Goal: Task Accomplishment & Management: Manage account settings

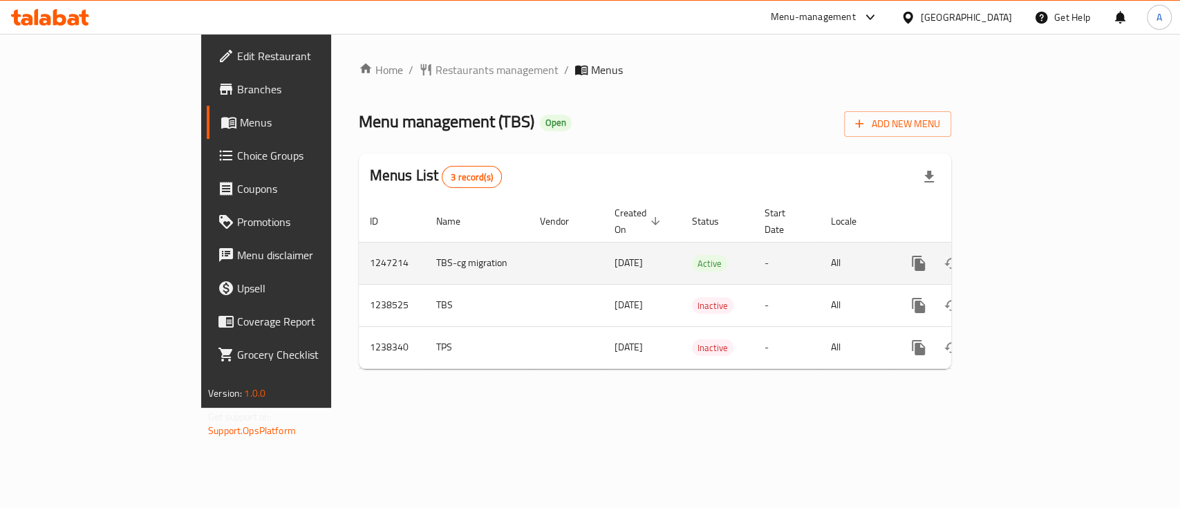
click at [1027, 255] on icon "enhanced table" at bounding box center [1018, 263] width 17 height 17
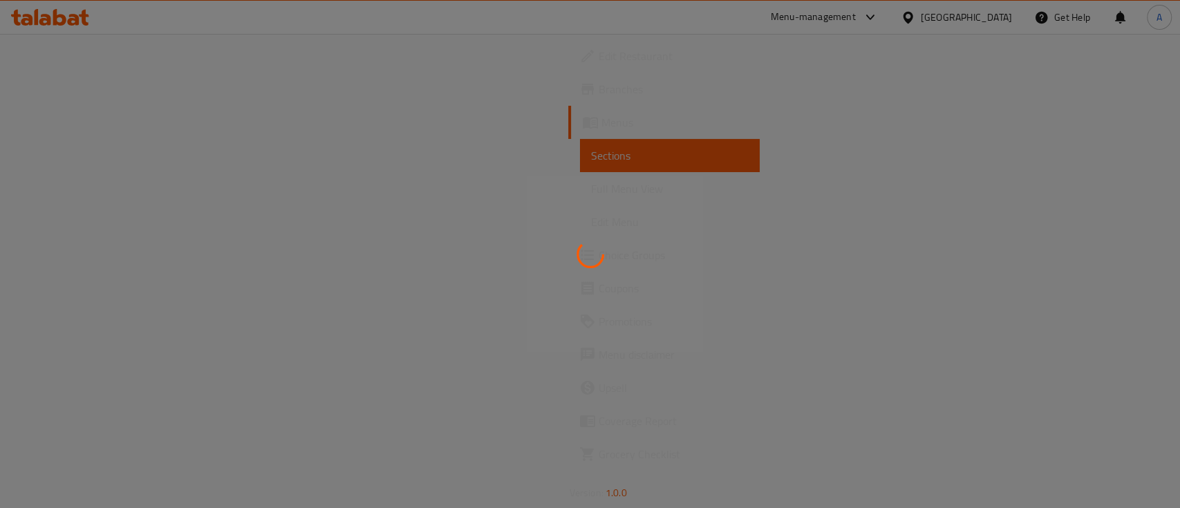
drag, startPoint x: 1120, startPoint y: 243, endPoint x: 685, endPoint y: 187, distance: 439.2
click at [685, 187] on div at bounding box center [590, 254] width 1180 height 508
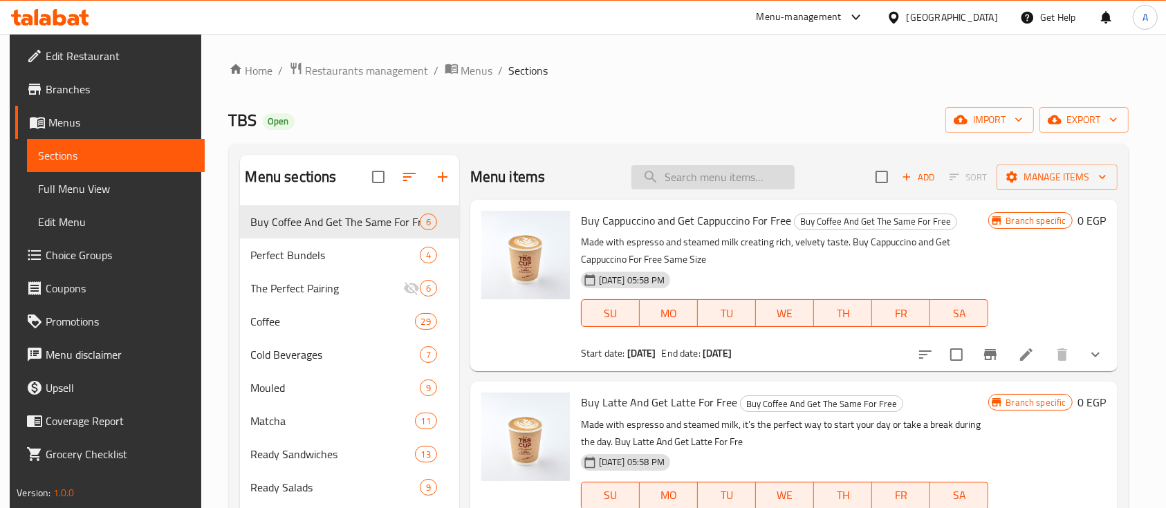
click at [696, 171] on input "search" at bounding box center [712, 177] width 163 height 24
click at [77, 255] on span "Choice Groups" at bounding box center [120, 255] width 148 height 17
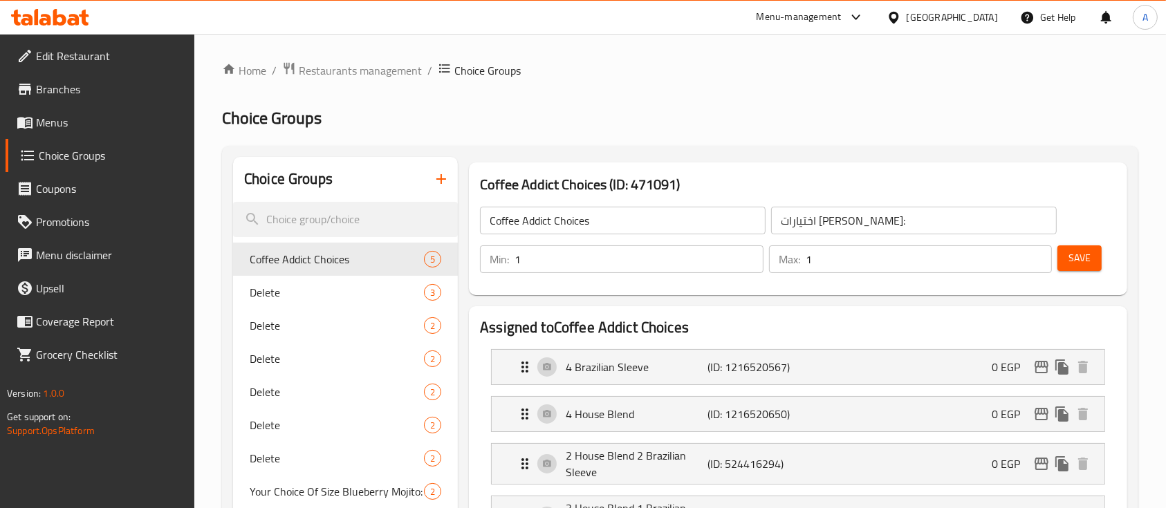
click at [345, 205] on input "search" at bounding box center [345, 219] width 225 height 35
type input "ق"
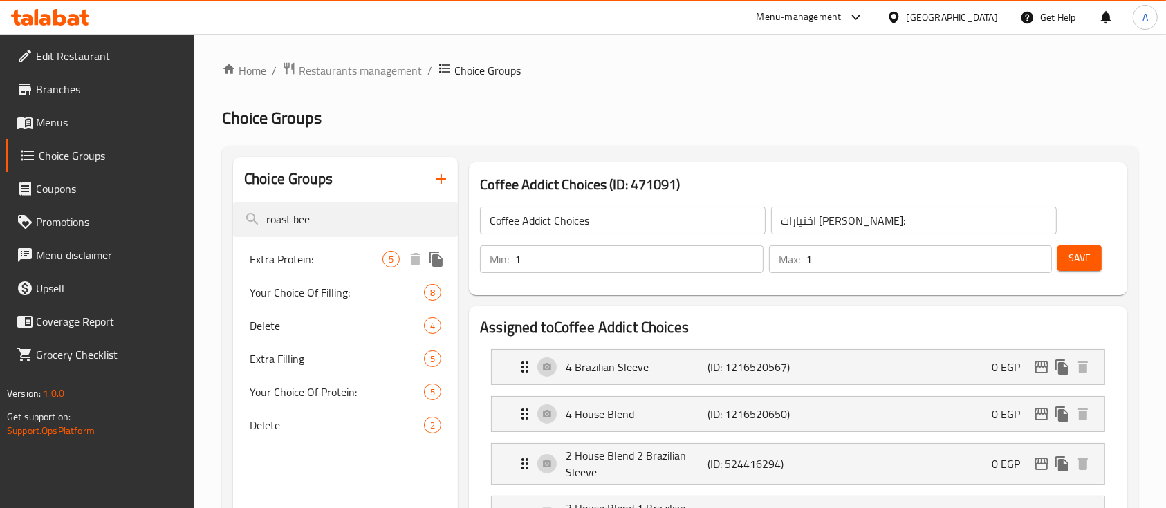
type input "roast bee"
click at [302, 261] on span "Extra Protein:" at bounding box center [316, 259] width 133 height 17
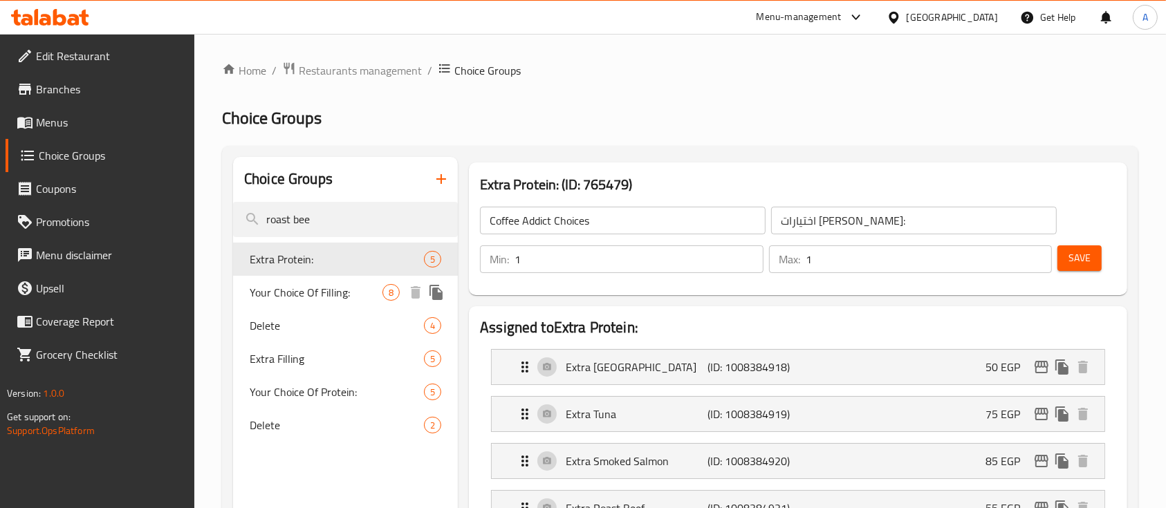
type input "Extra Protein:"
type input "بروتين إضافي"
type input "0"
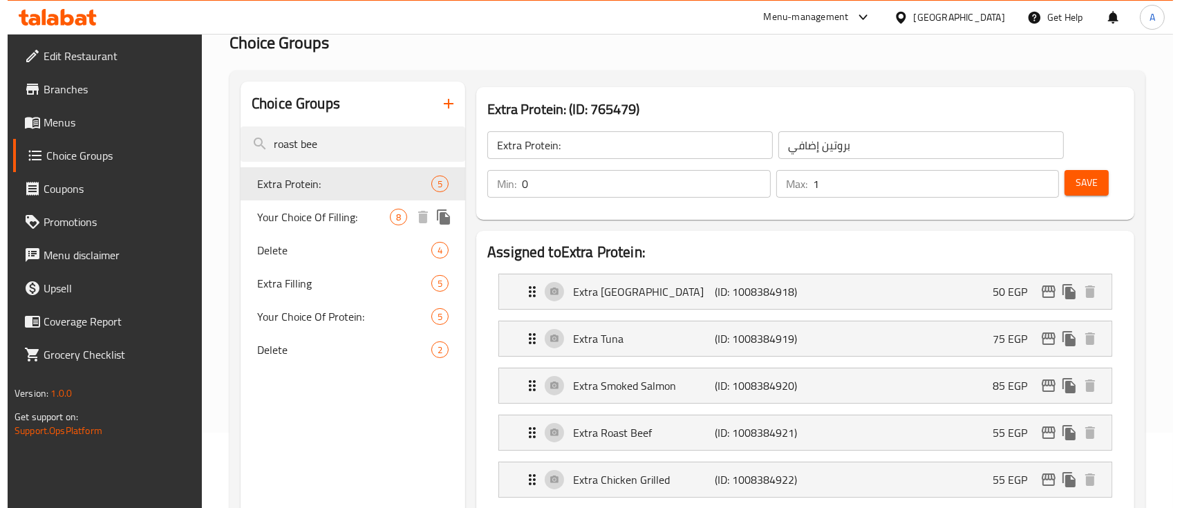
scroll to position [215, 0]
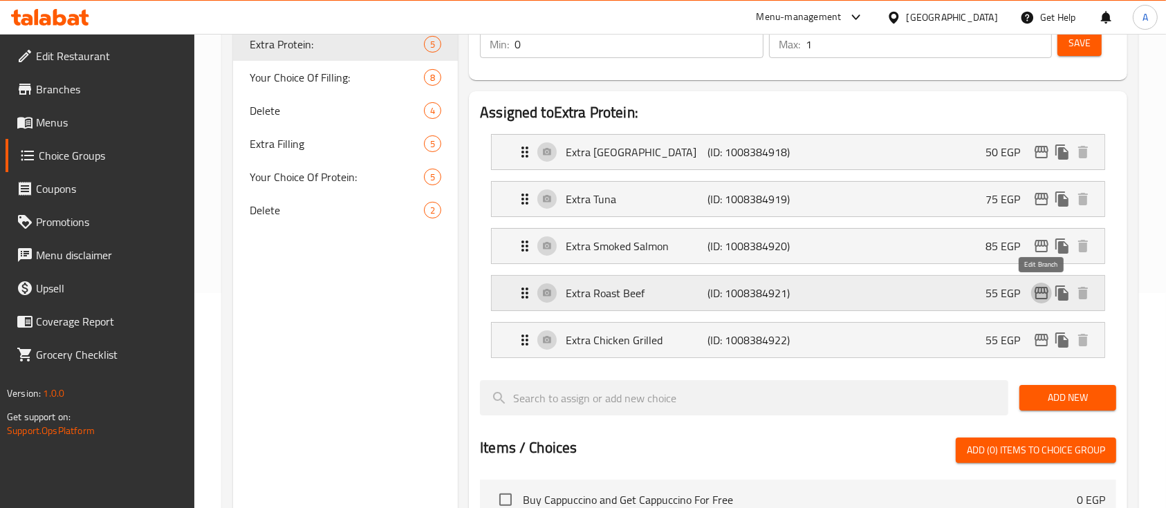
click at [1046, 288] on icon "edit" at bounding box center [1041, 293] width 17 height 17
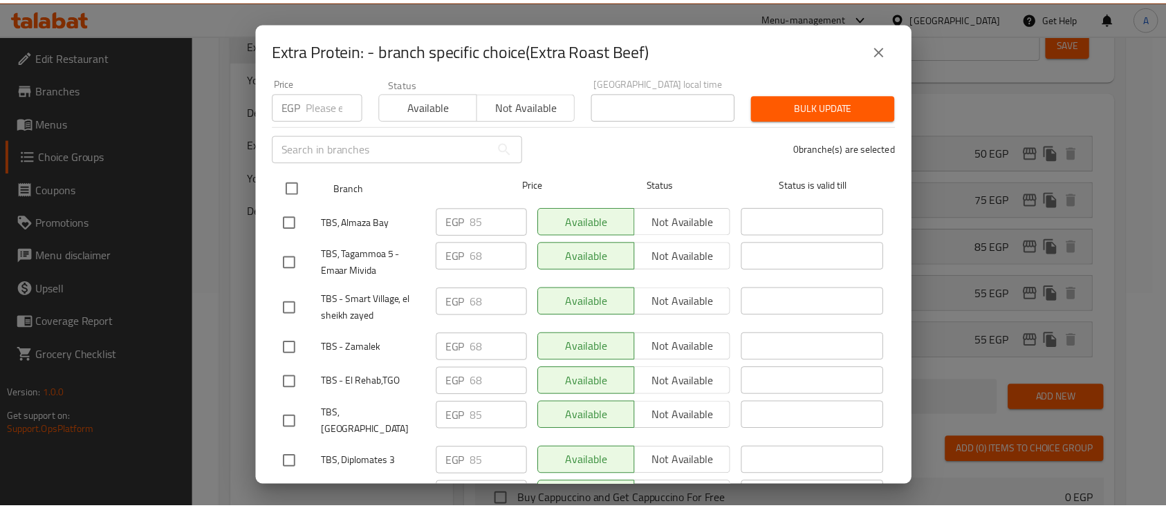
scroll to position [0, 0]
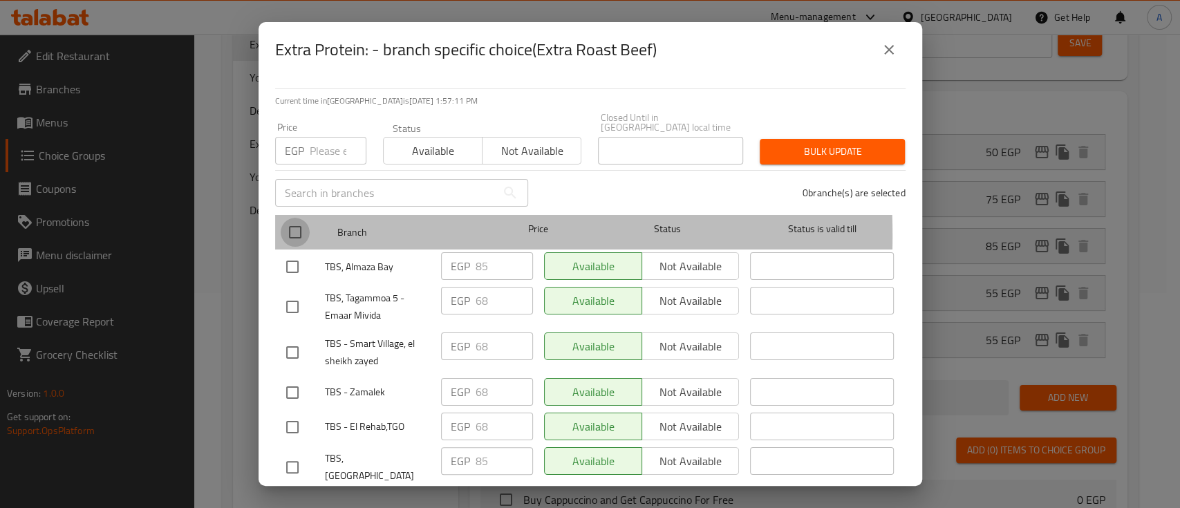
click at [293, 226] on input "checkbox" at bounding box center [295, 232] width 29 height 29
checkbox input "true"
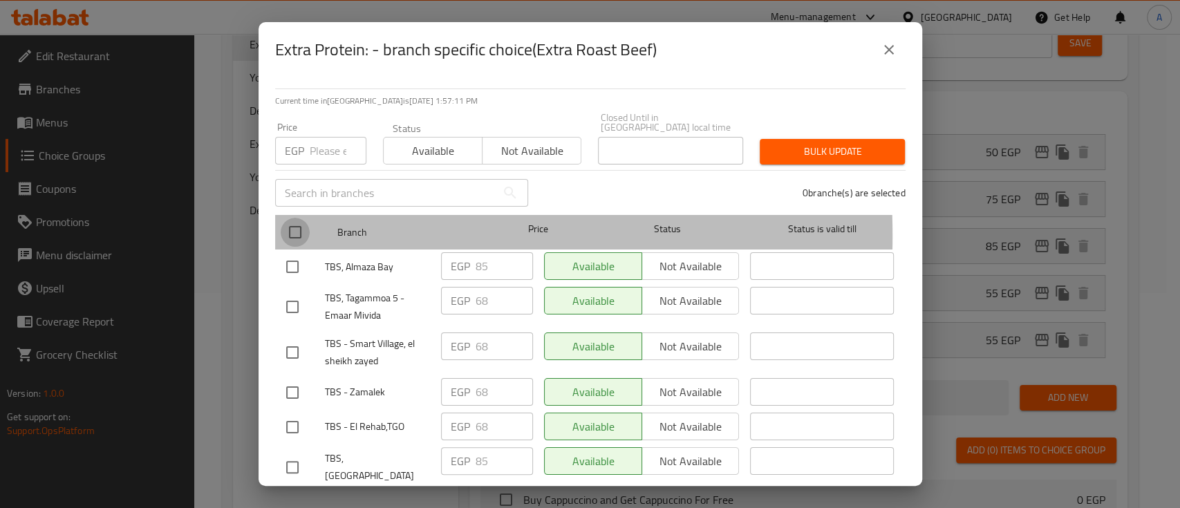
checkbox input "true"
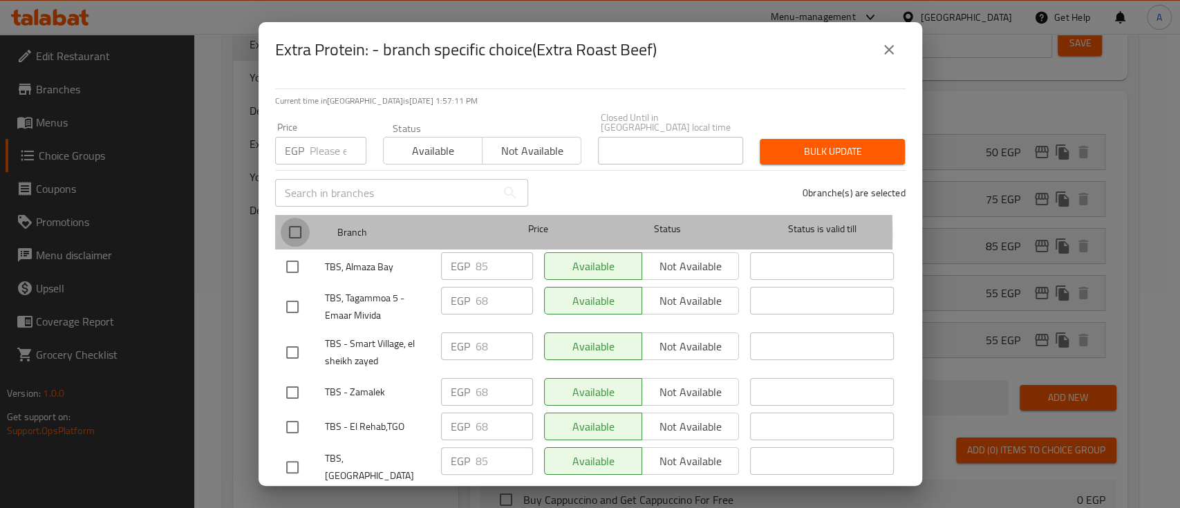
checkbox input "true"
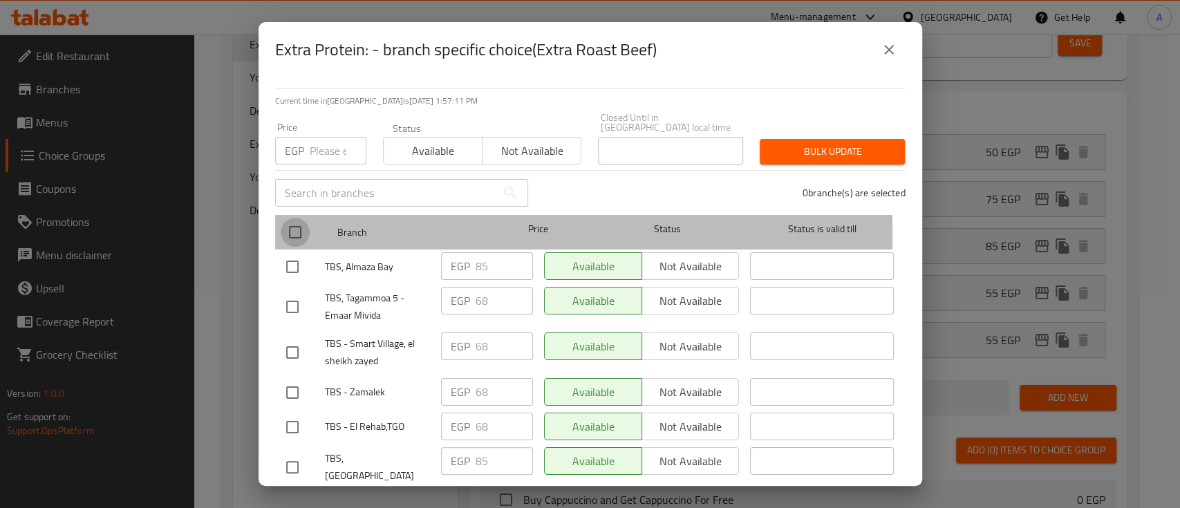
checkbox input "true"
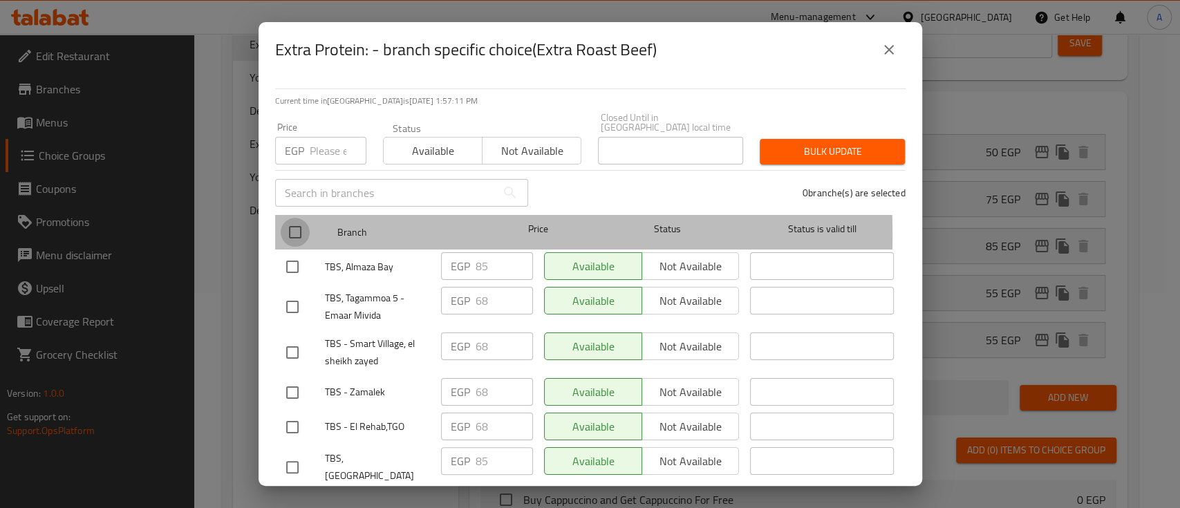
checkbox input "true"
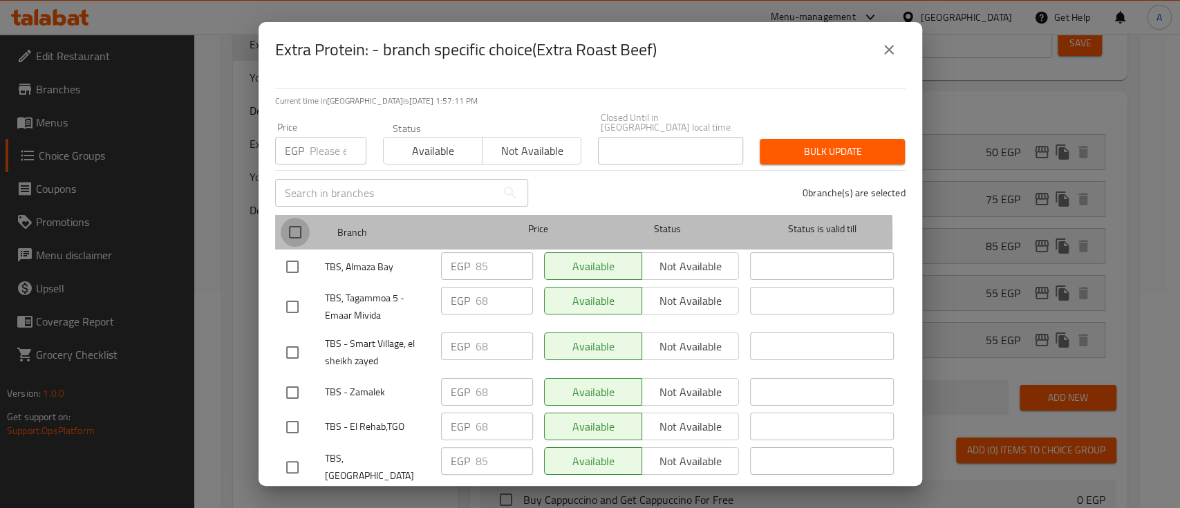
checkbox input "true"
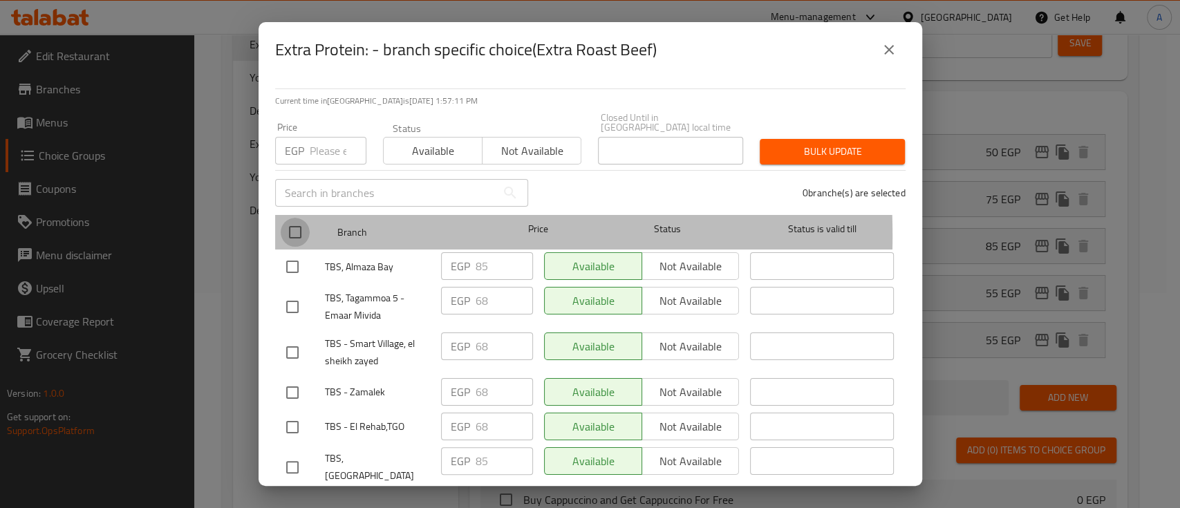
checkbox input "true"
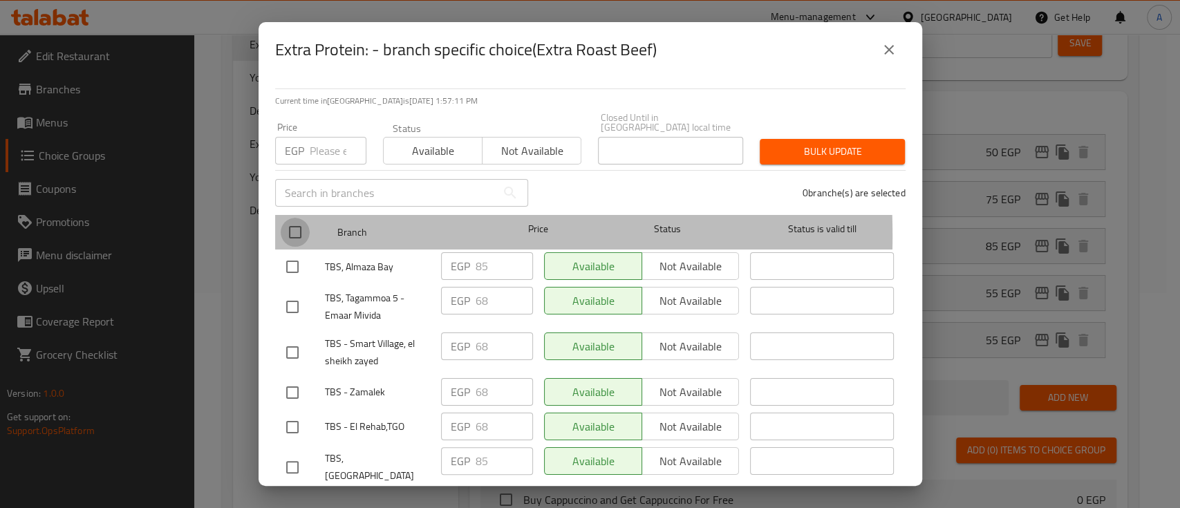
checkbox input "true"
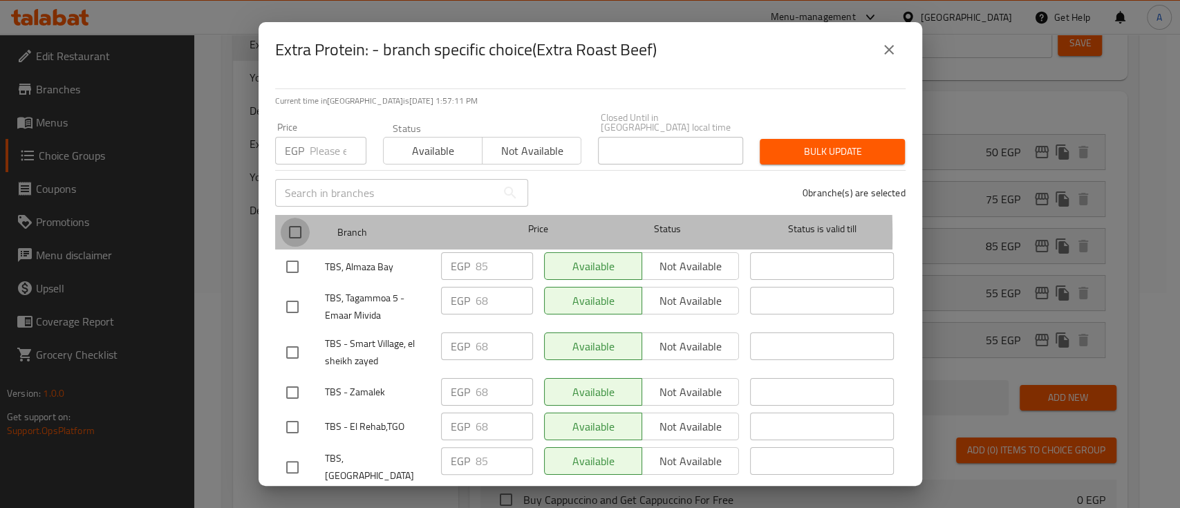
checkbox input "true"
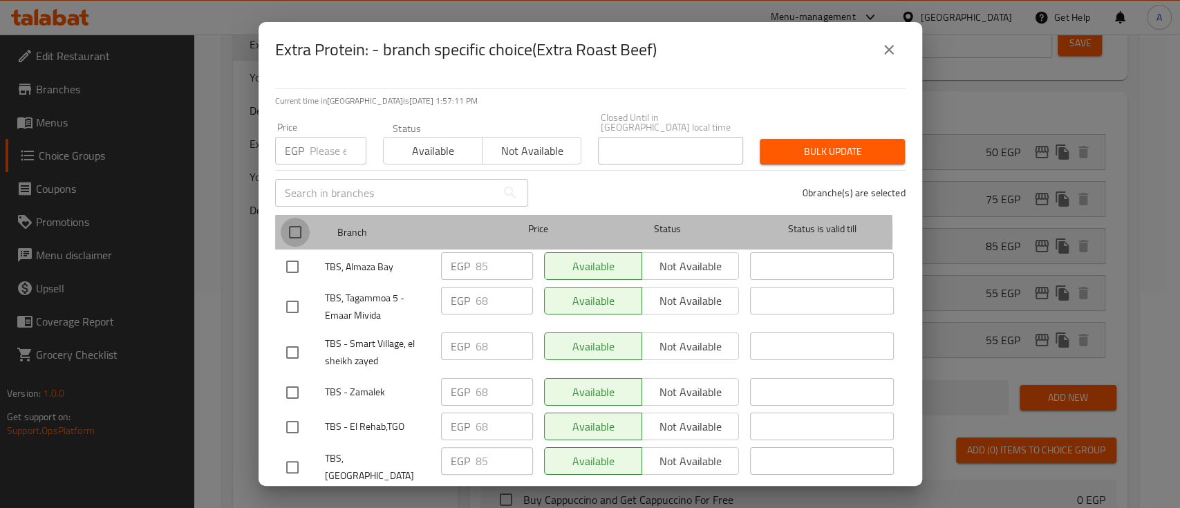
checkbox input "true"
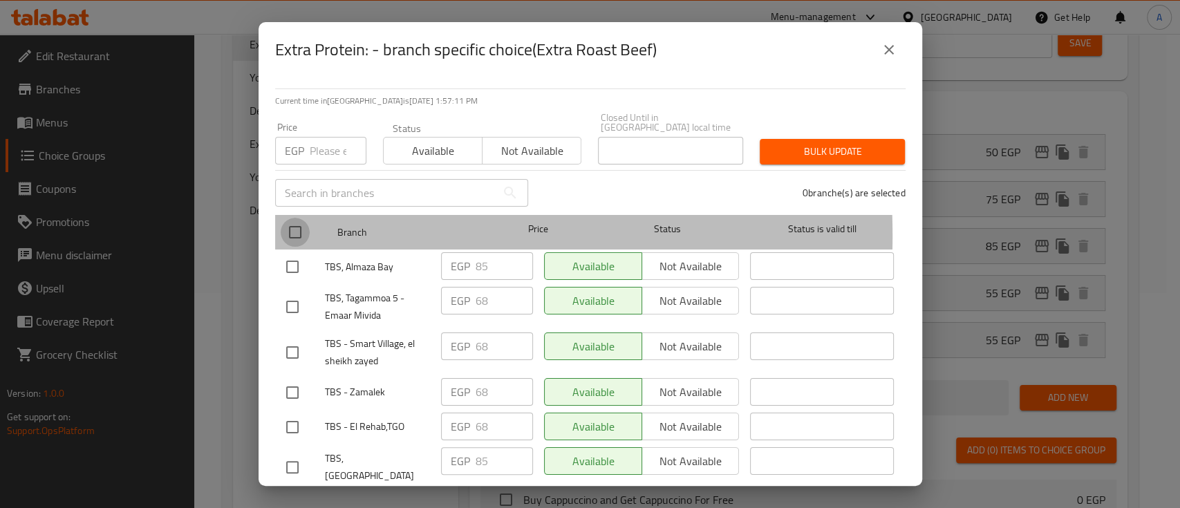
checkbox input "true"
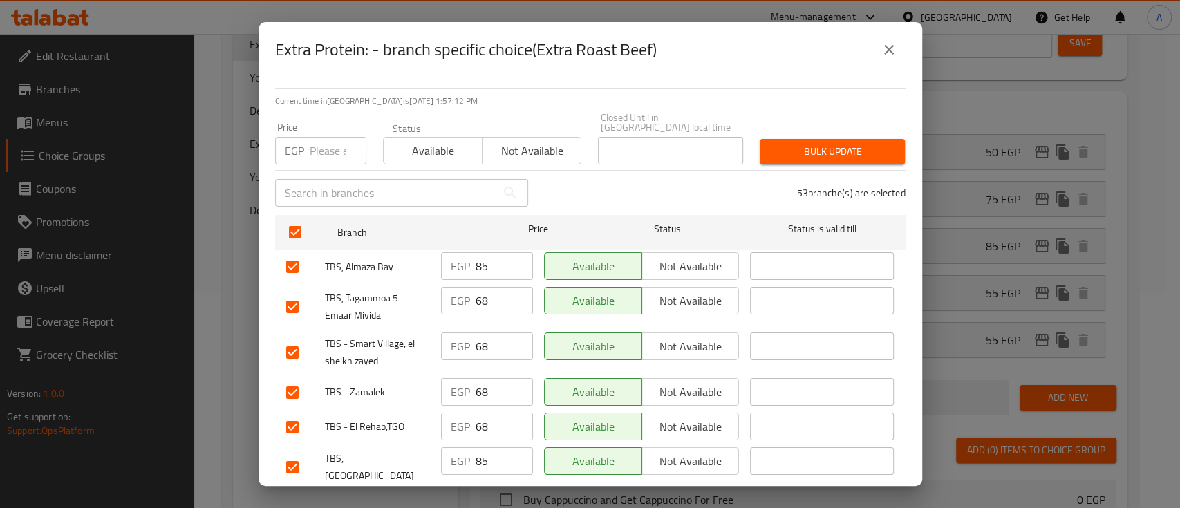
click at [326, 151] on input "number" at bounding box center [338, 151] width 57 height 28
type input "86"
click at [332, 141] on input "86" at bounding box center [338, 151] width 57 height 28
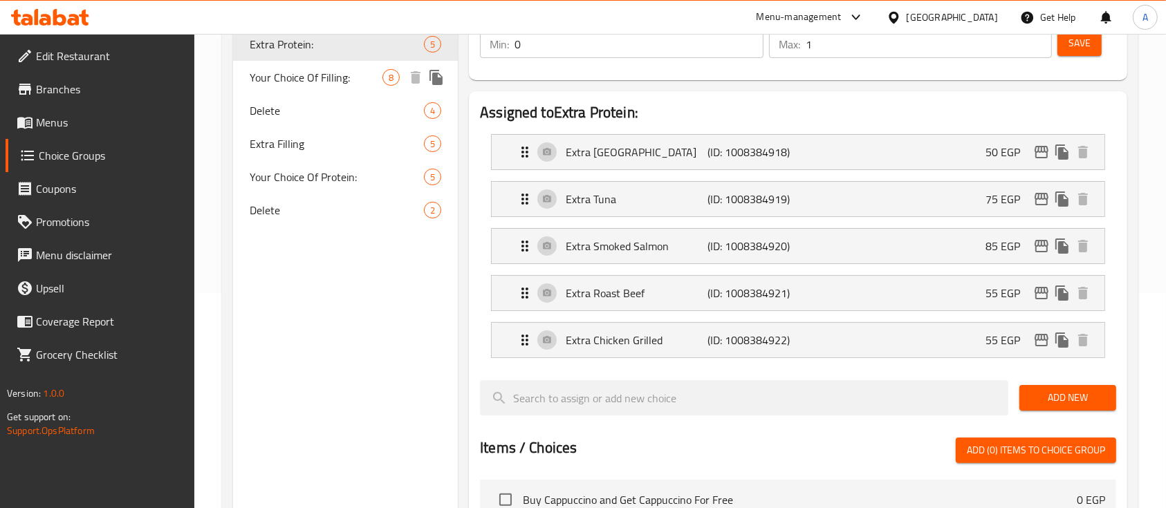
click at [318, 82] on span "Your Choice Of Filling:" at bounding box center [316, 77] width 133 height 17
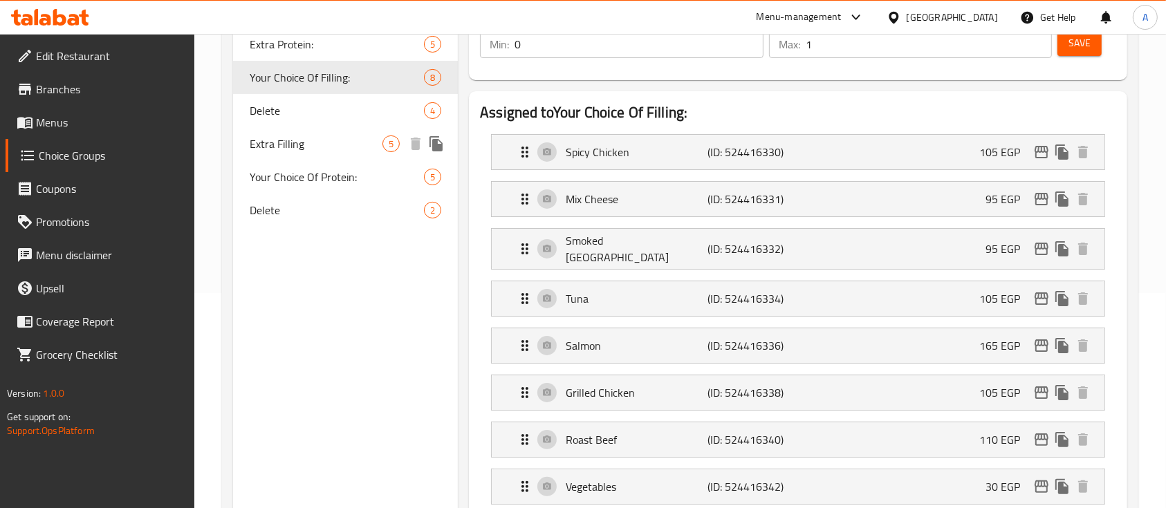
type input "Your Choice Of Filling:"
type input "إختيارك من الحشو:"
type input "1"
type input "2"
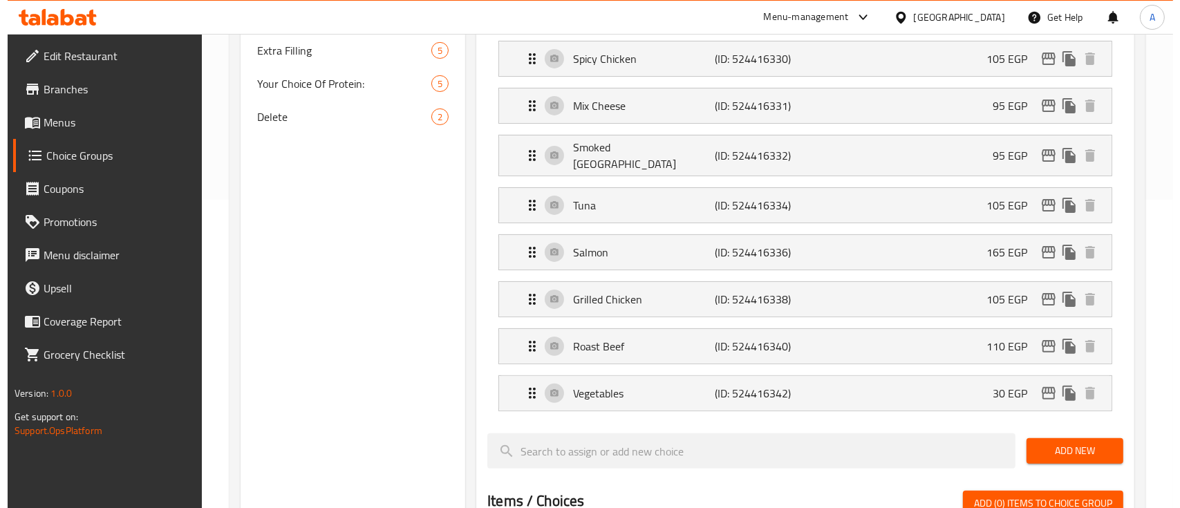
scroll to position [337, 0]
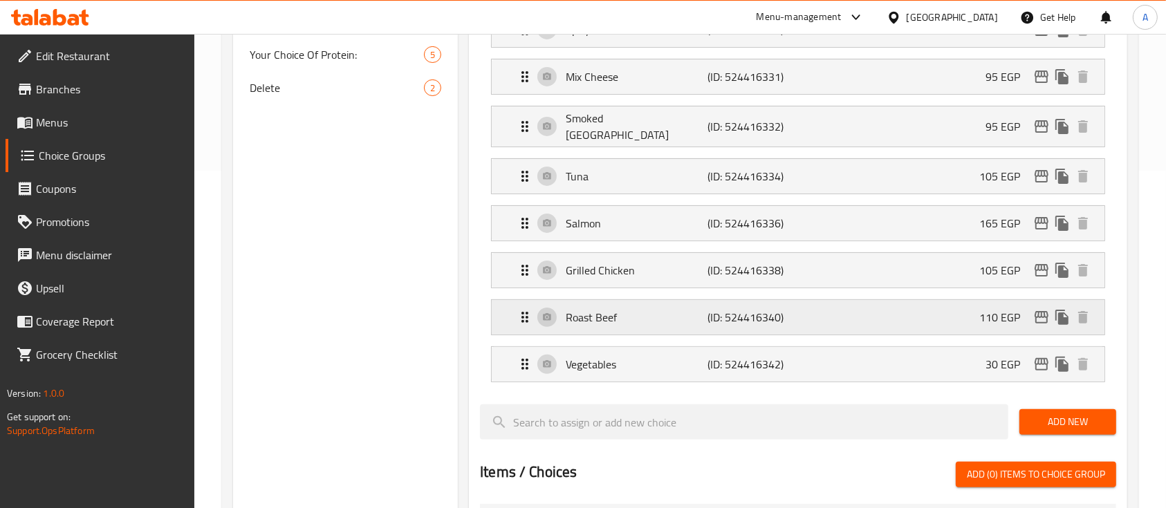
click at [1038, 311] on icon "edit" at bounding box center [1041, 317] width 17 height 17
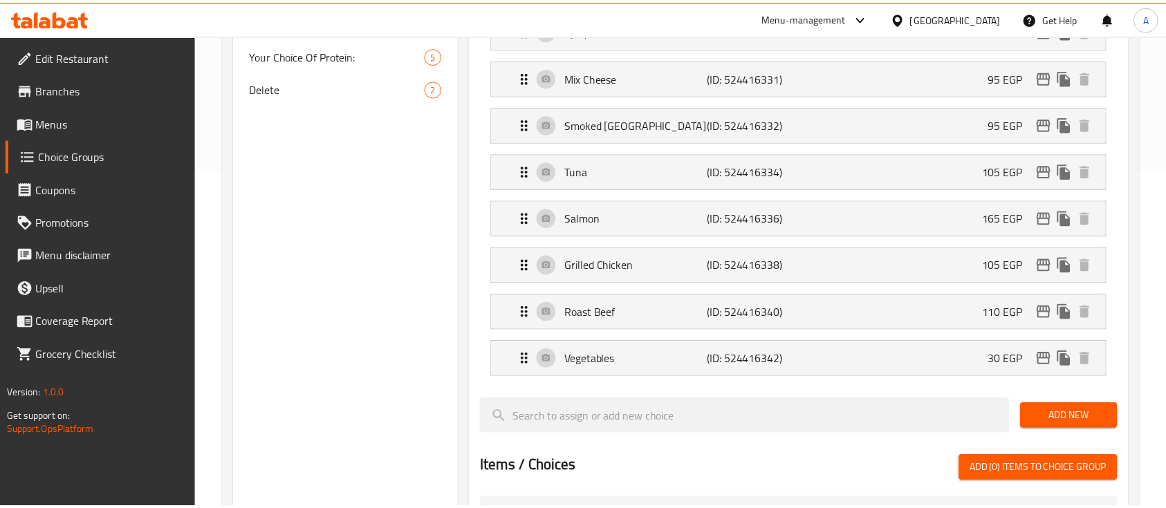
scroll to position [38, 0]
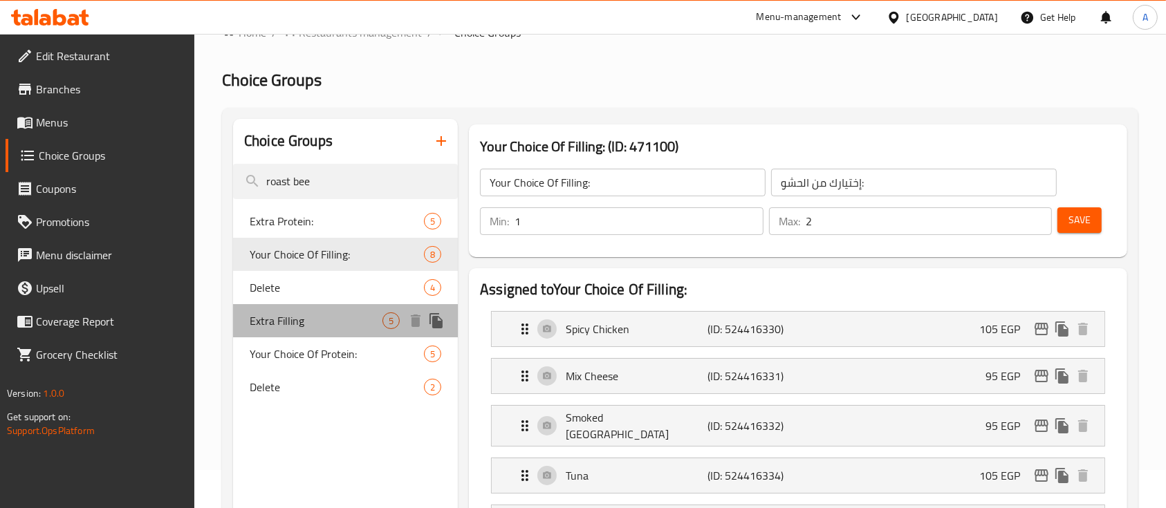
click at [280, 319] on span "Extra Filling" at bounding box center [316, 321] width 133 height 17
type input "Extra Filling"
type input "إضافة حشو"
type input "0"
type input "3"
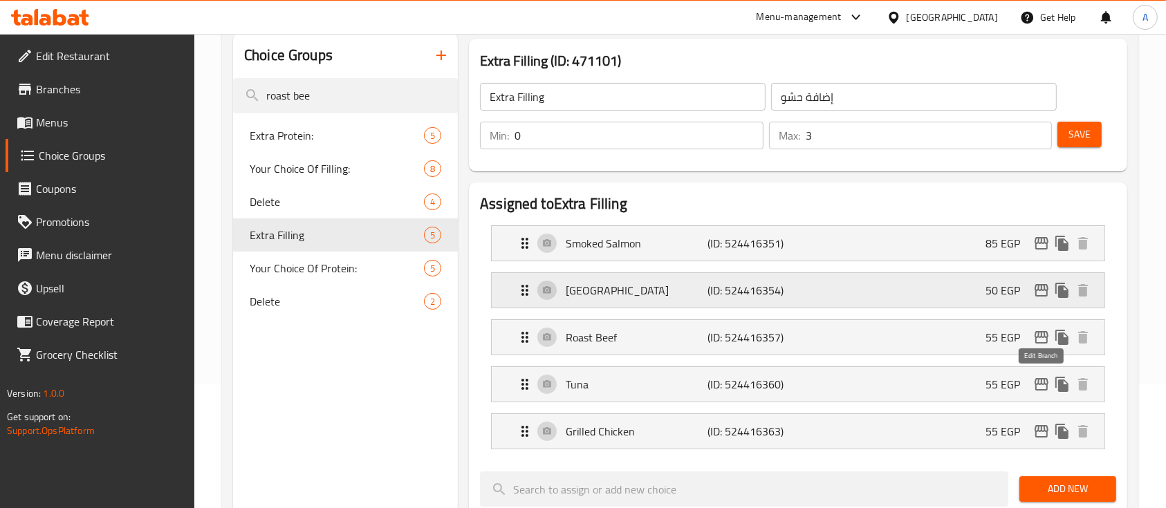
scroll to position [130, 0]
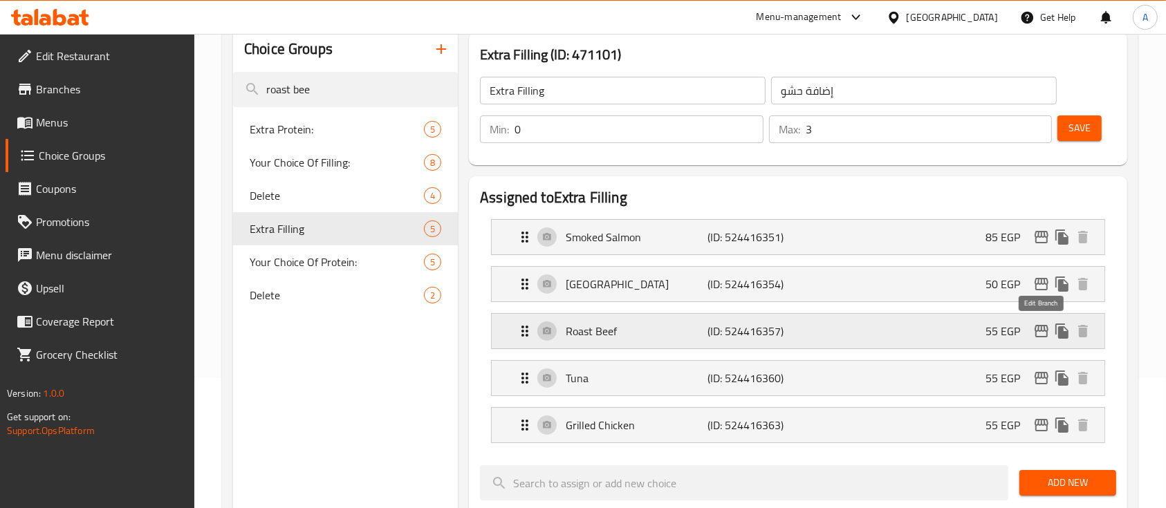
click at [1046, 332] on icon "edit" at bounding box center [1041, 331] width 17 height 17
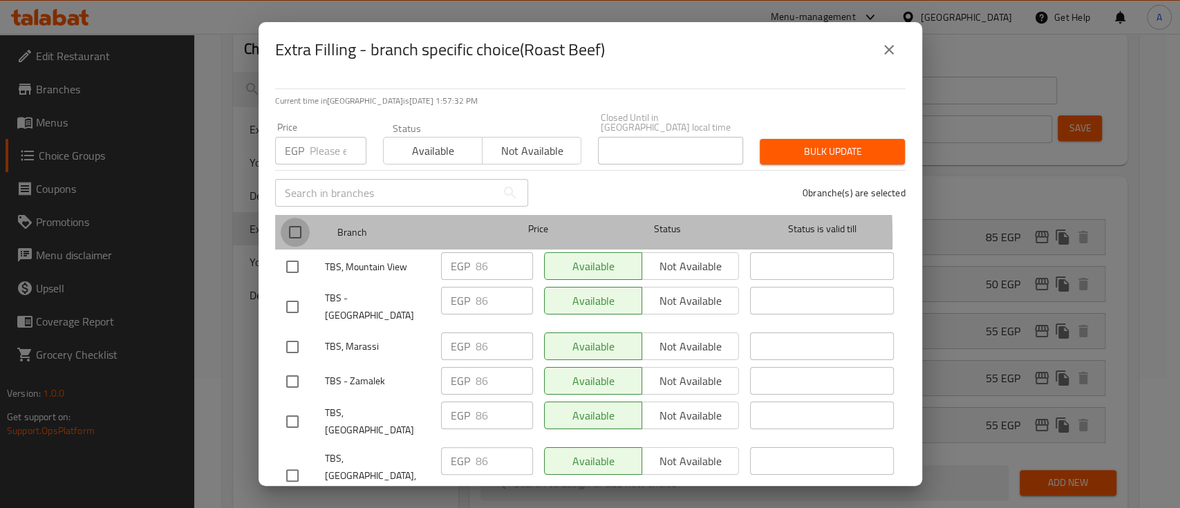
drag, startPoint x: 299, startPoint y: 230, endPoint x: 305, endPoint y: 179, distance: 51.6
click at [297, 229] on input "checkbox" at bounding box center [295, 232] width 29 height 29
checkbox input "true"
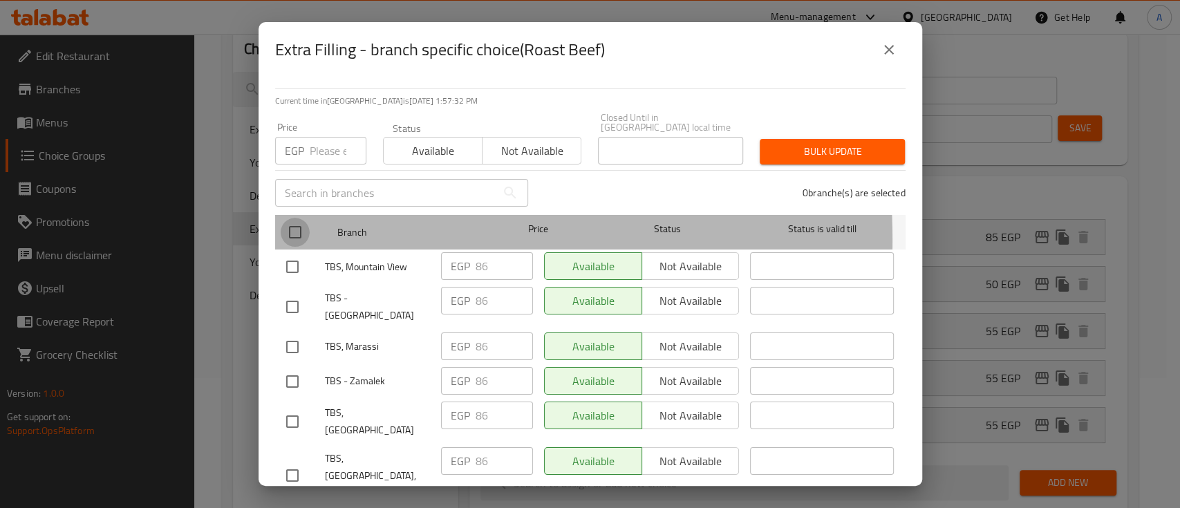
checkbox input "true"
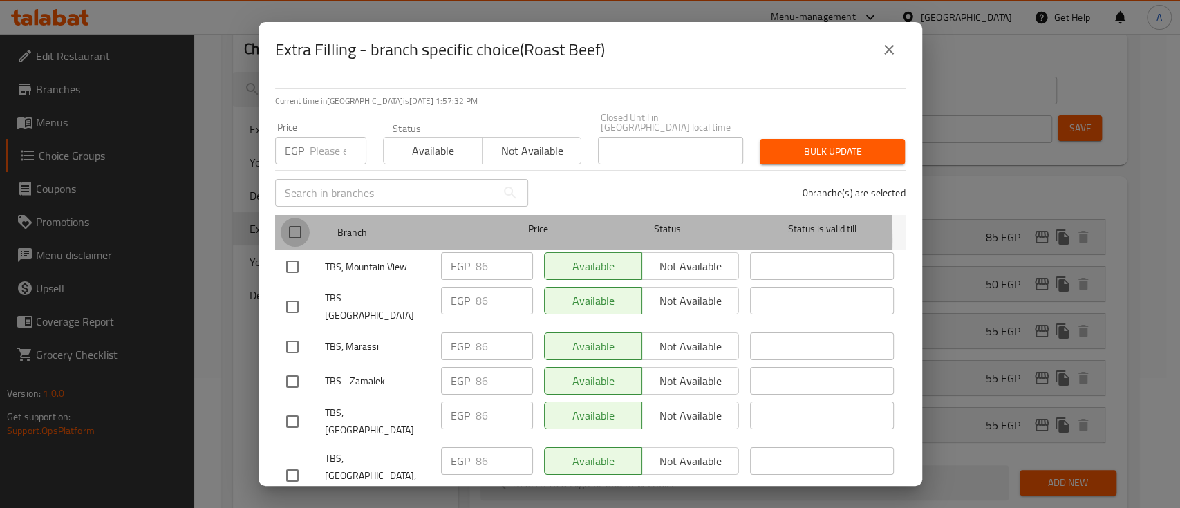
checkbox input "true"
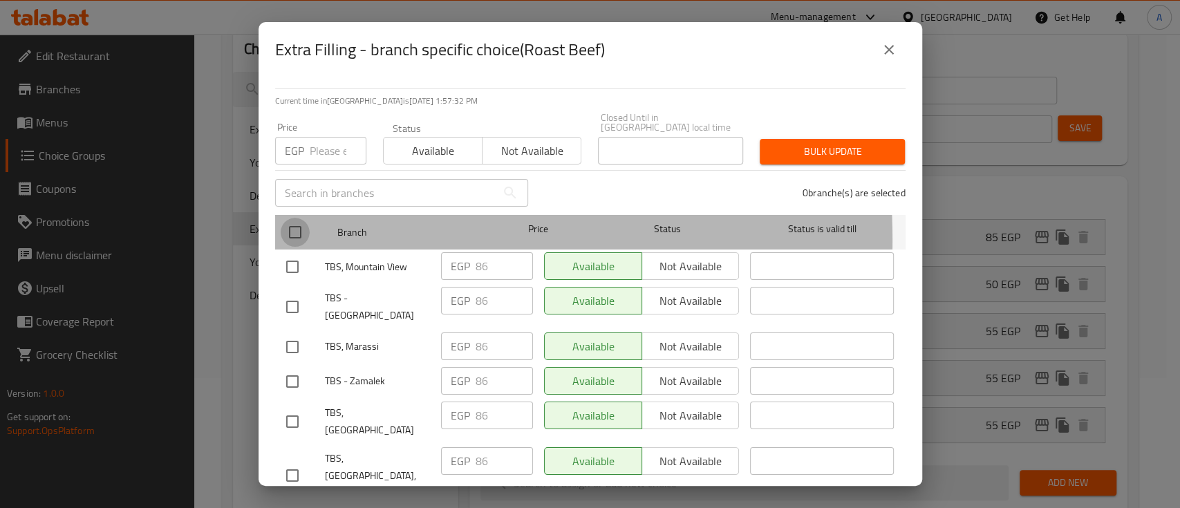
checkbox input "true"
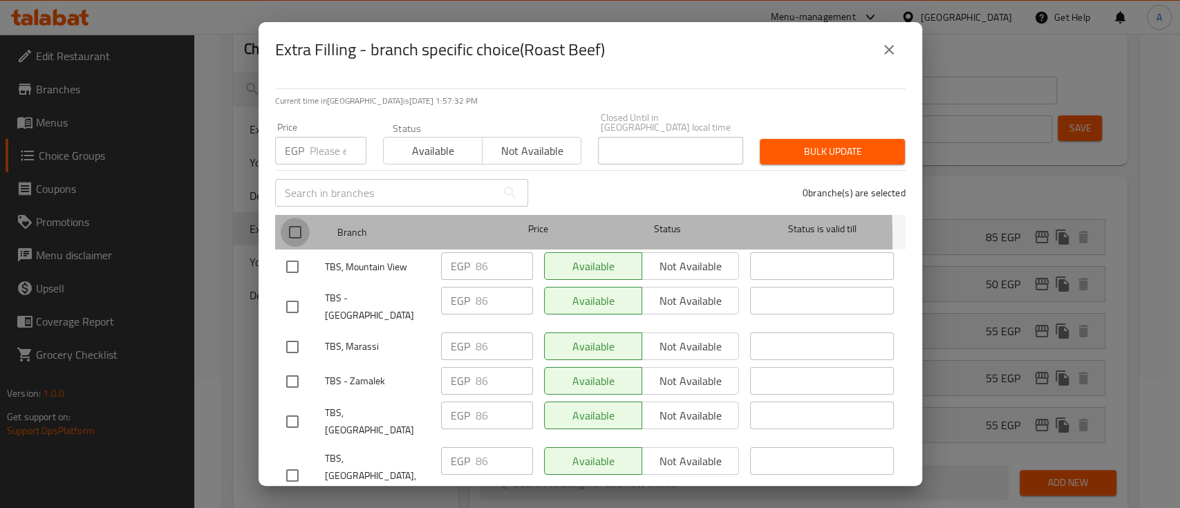
checkbox input "true"
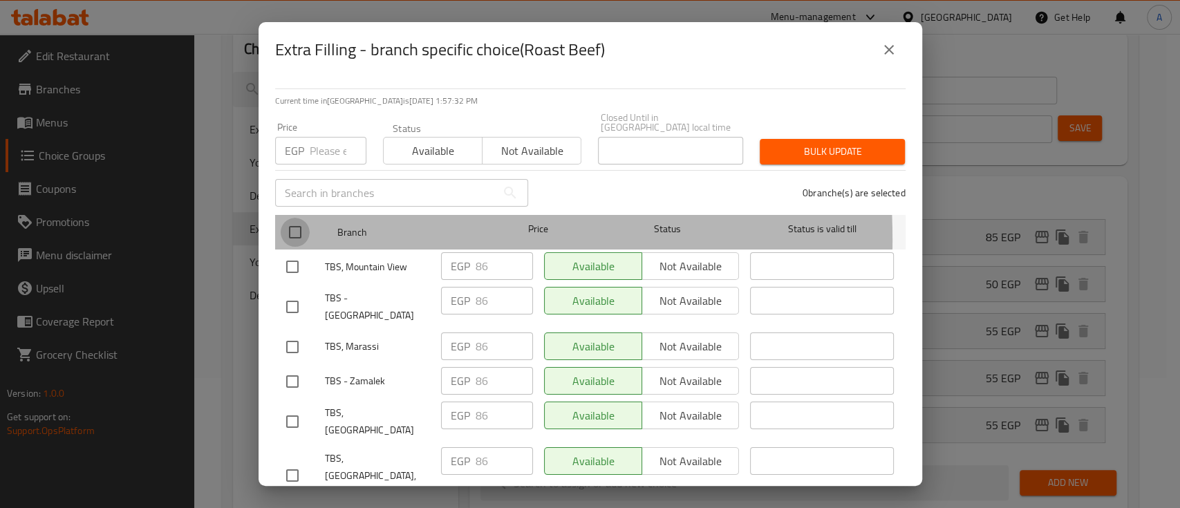
checkbox input "true"
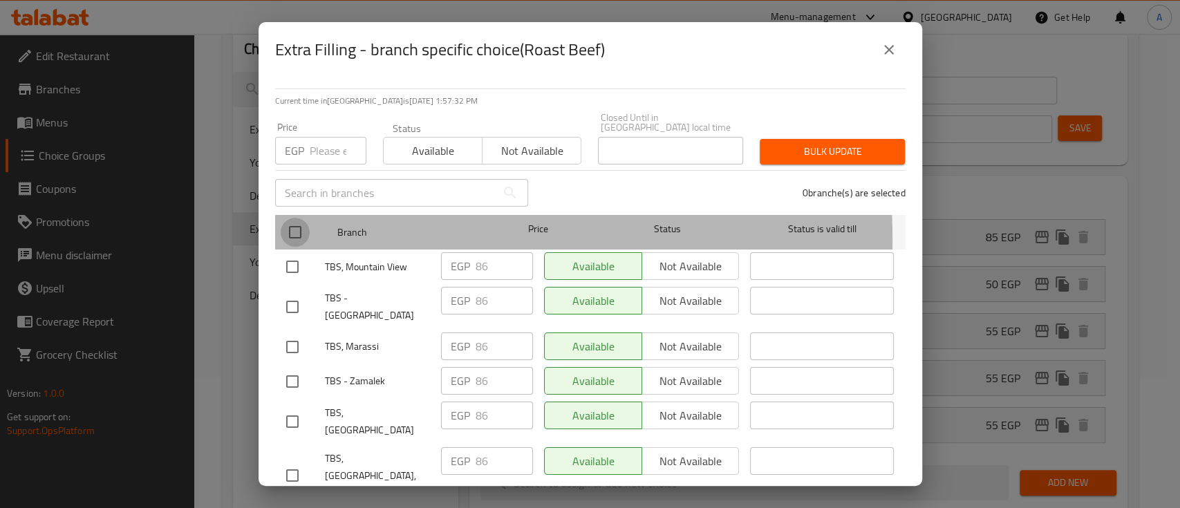
checkbox input "true"
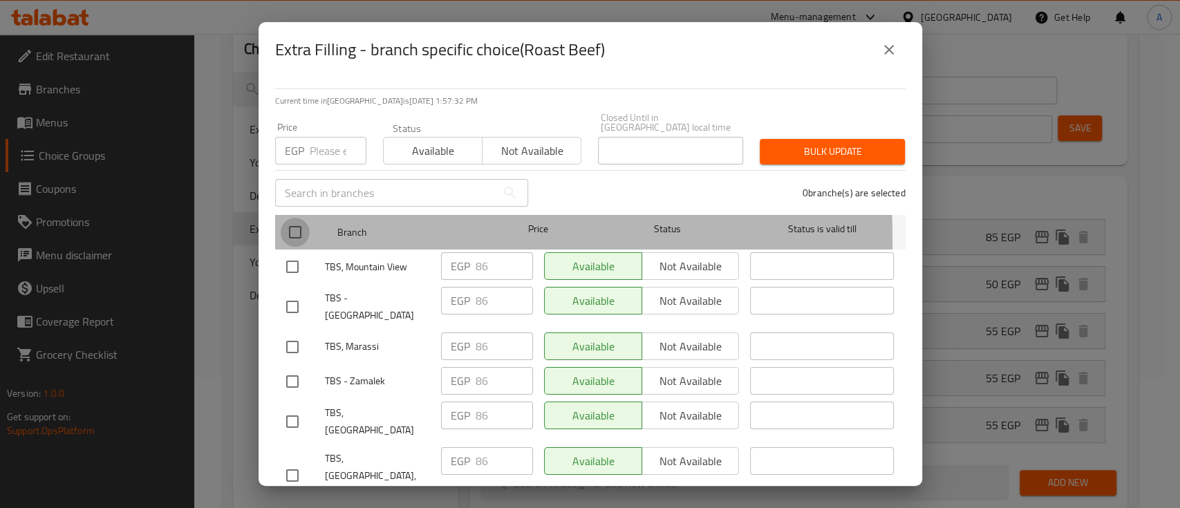
checkbox input "true"
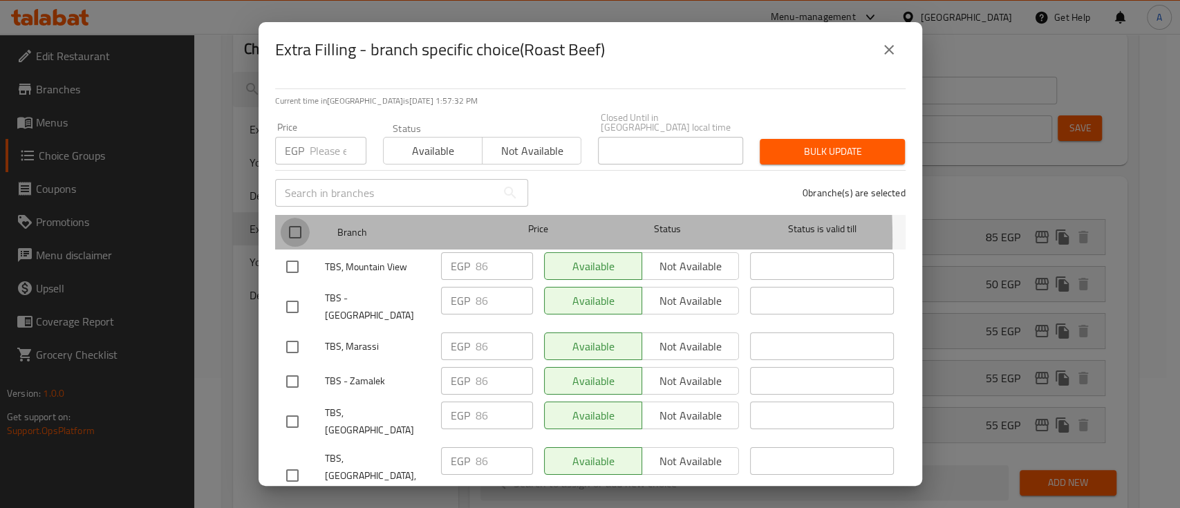
checkbox input "true"
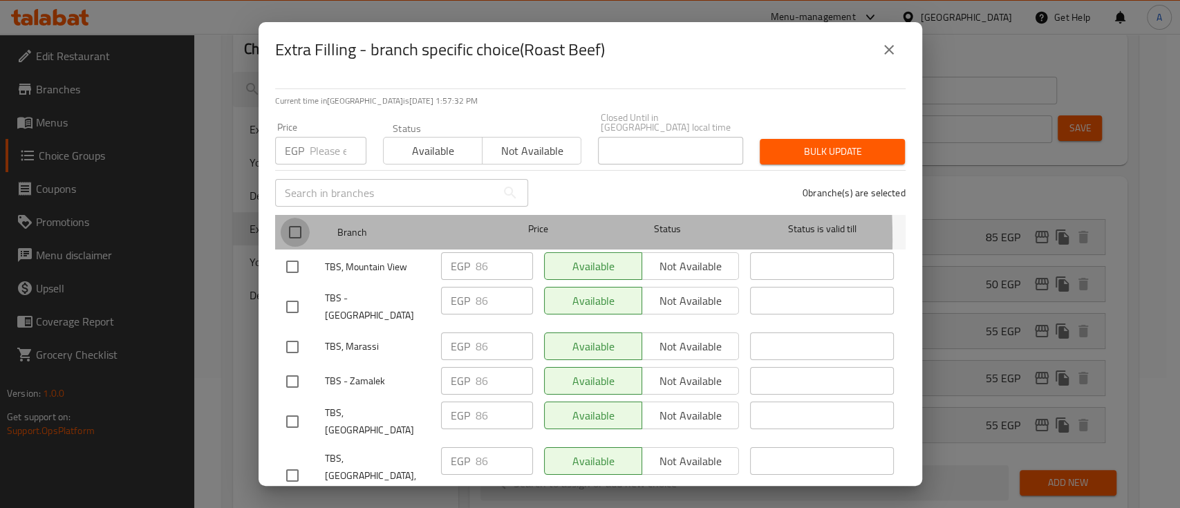
checkbox input "true"
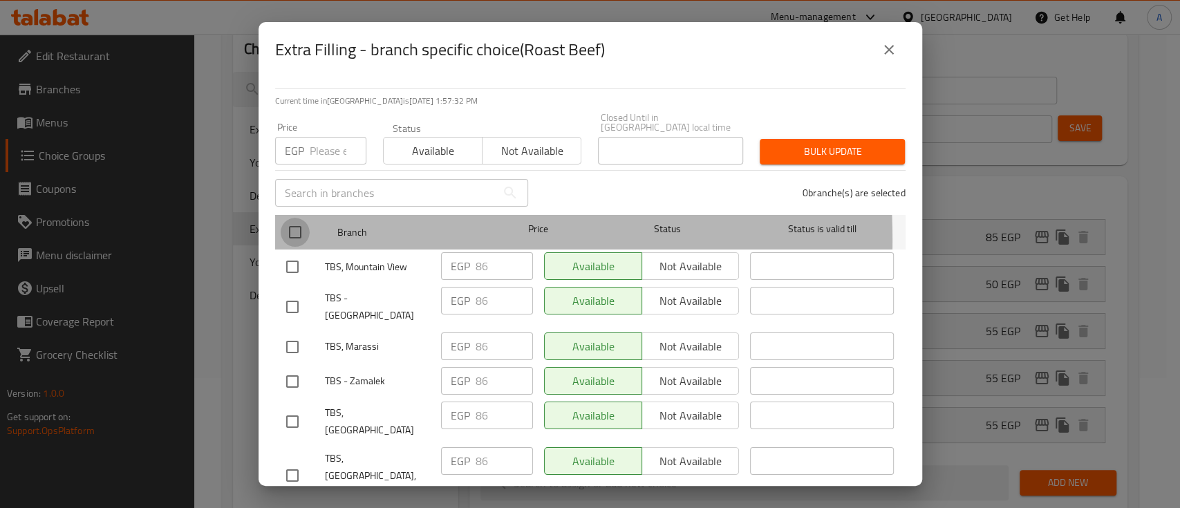
checkbox input "true"
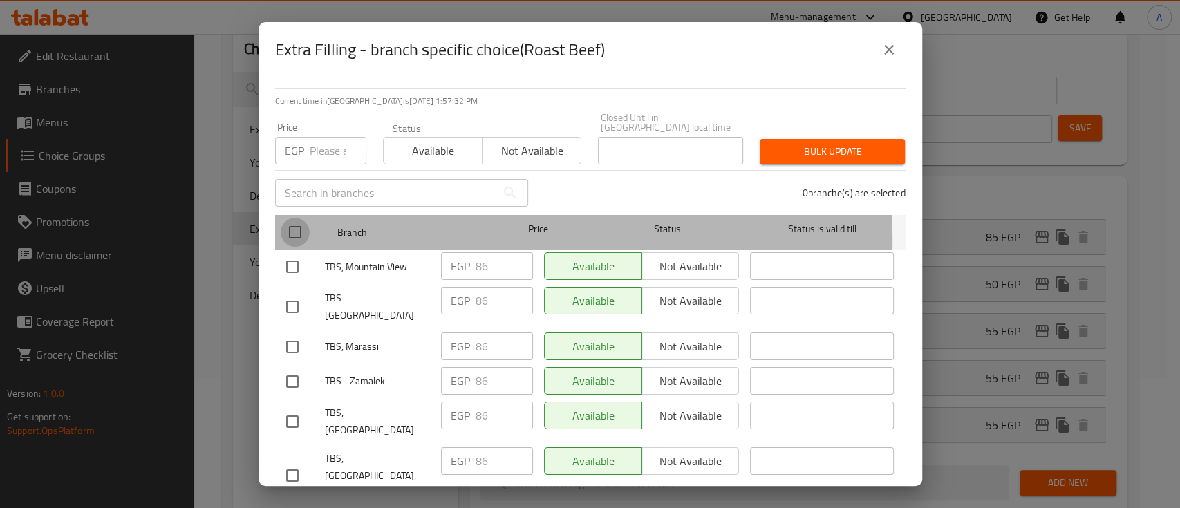
checkbox input "true"
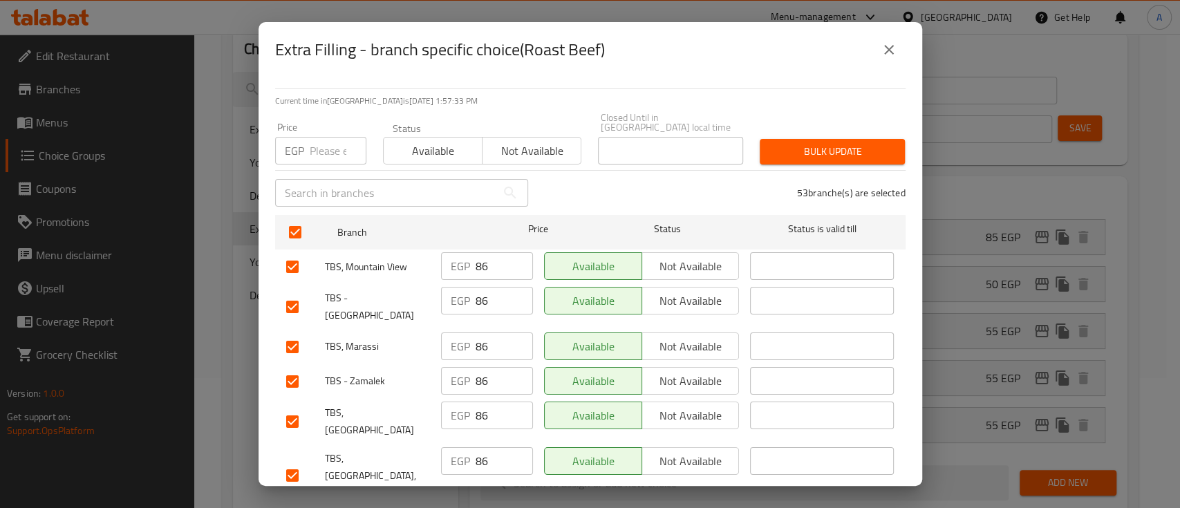
click at [321, 137] on input "number" at bounding box center [338, 151] width 57 height 28
type input "68"
click at [831, 143] on span "Bulk update" at bounding box center [832, 151] width 123 height 17
